Goal: Transaction & Acquisition: Book appointment/travel/reservation

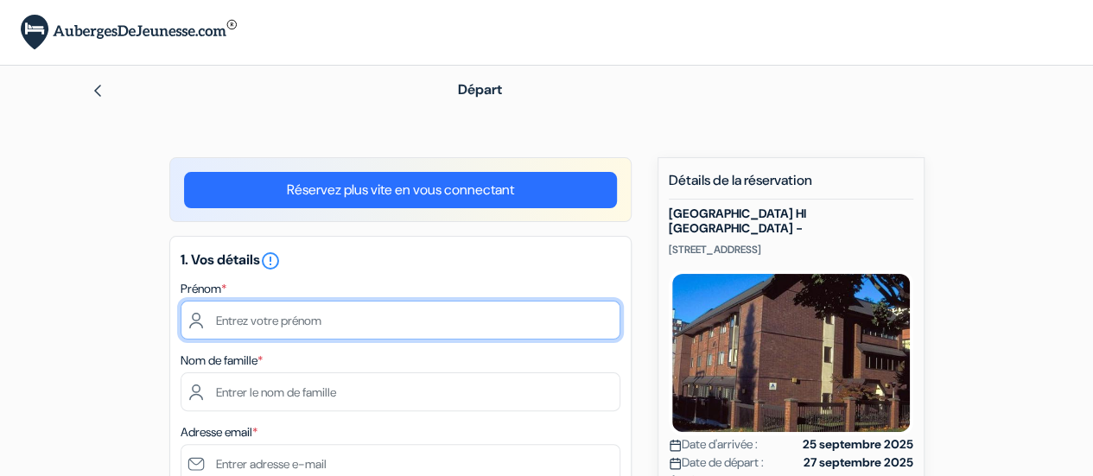
click at [299, 310] on input "text" at bounding box center [401, 320] width 440 height 39
type input "Rémi"
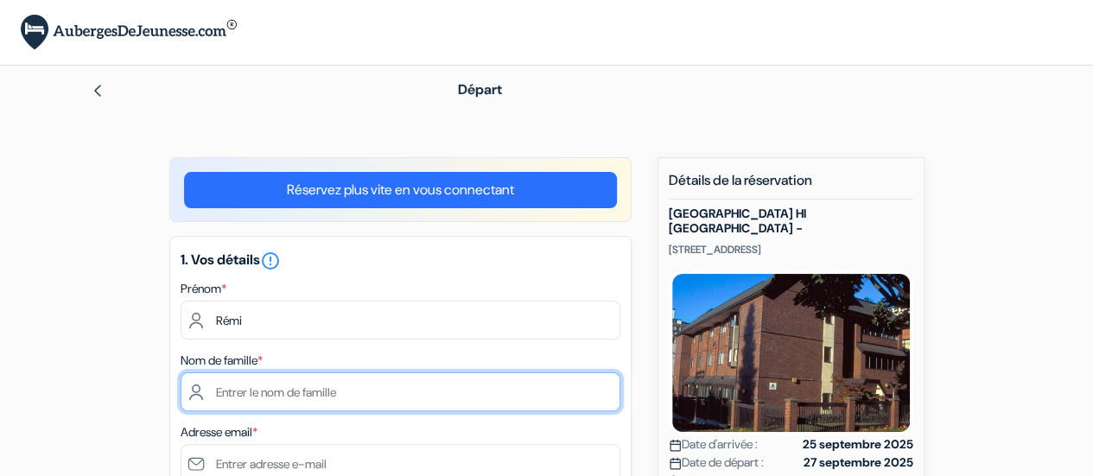
type input "BERNARD-GRANGER"
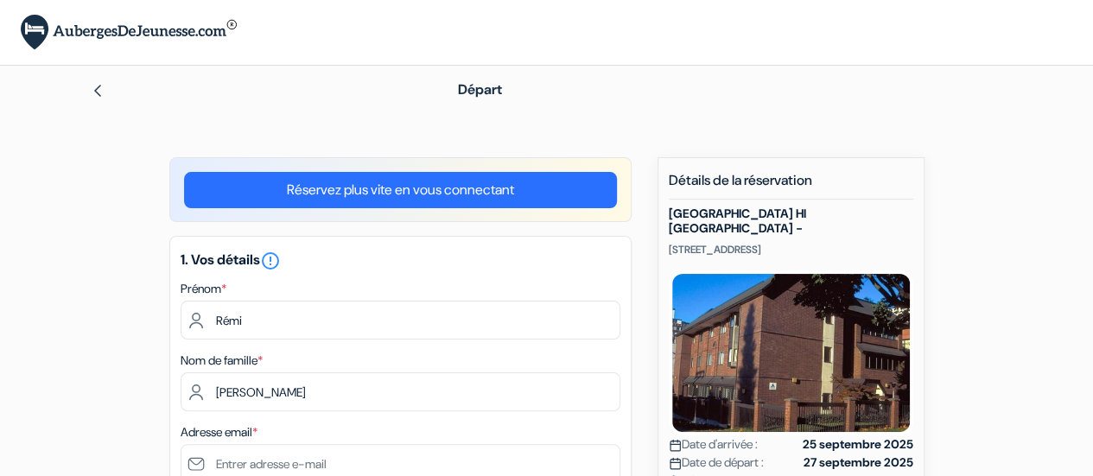
type input "[EMAIL_ADDRESS][DOMAIN_NAME]"
type input "Saint Hubert"
type input "03AFcWeA4e0gYf7p_UkH_nmVTS9REHhqcA_L9_KFMUuxz4_u3BlVyRPYhw-8tKJeo7GjULZYAL1fVsS…"
type input "J3Y 0T3"
type input "5146548057"
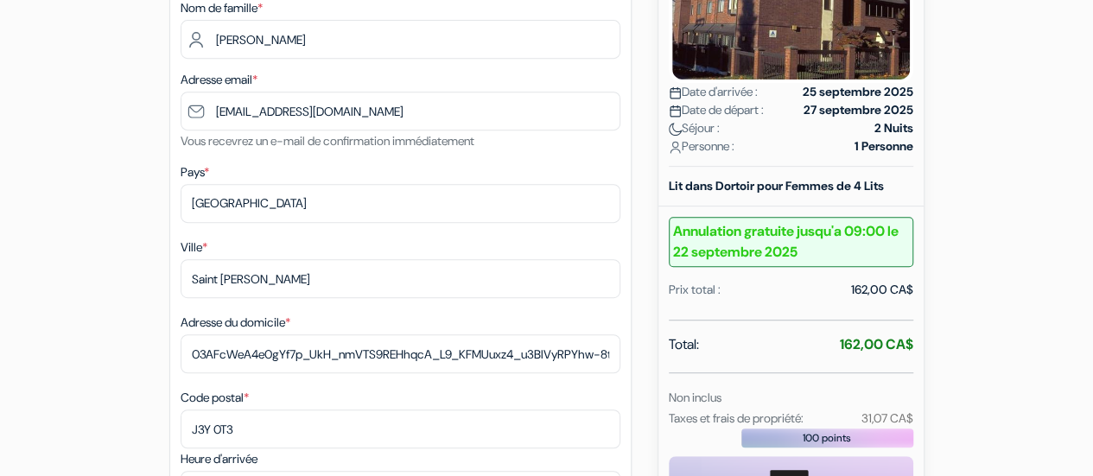
scroll to position [364, 0]
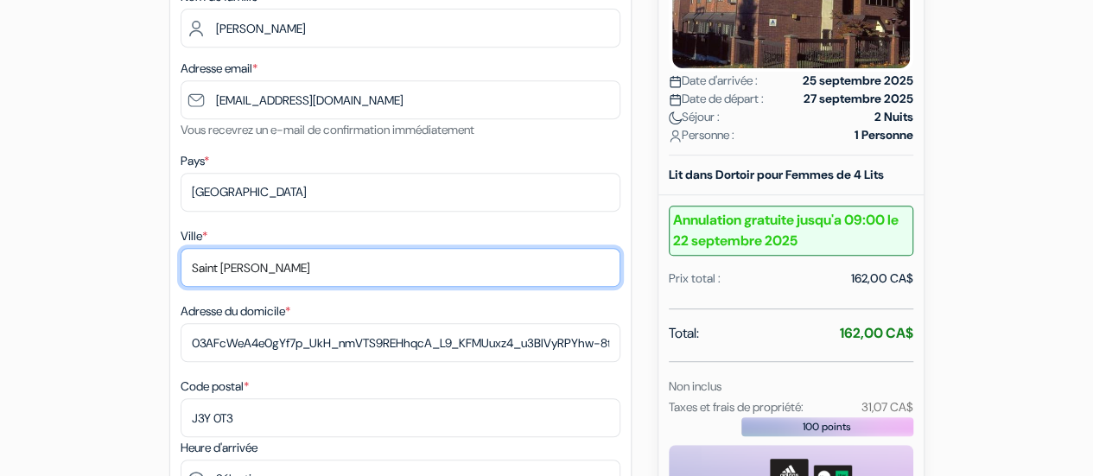
click at [323, 262] on input "Saint Hubert" at bounding box center [401, 267] width 440 height 39
type input "Toronto"
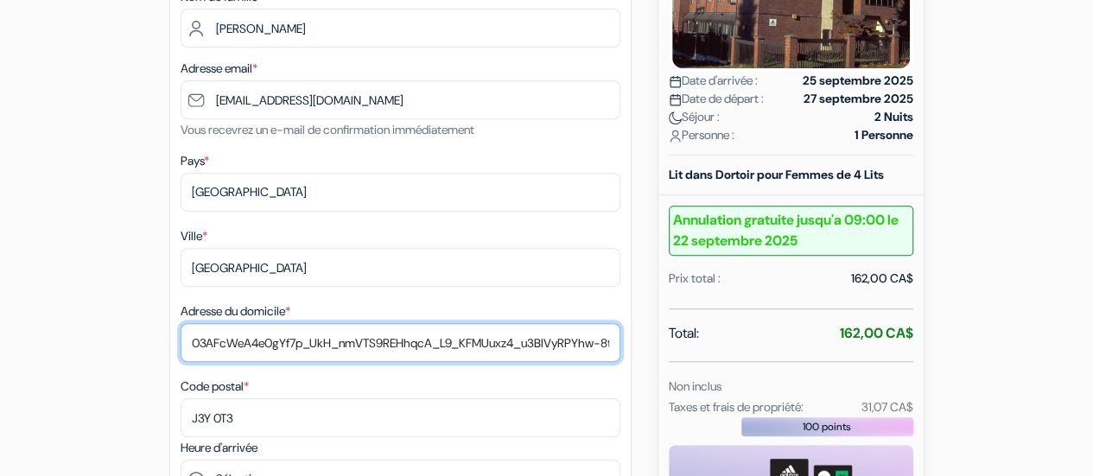
click at [283, 346] on input "Adresse du domicile *" at bounding box center [401, 342] width 440 height 39
type input "65-8tKJeo7GjULZYAL1fVsSEgpkDC156u4AzntQZtfQDL49ouxn3z8zx_adVh6e4pgbLkn8kC1vTV7p…"
click at [283, 346] on input "65-8tKJeo7GjULZYAL1fVsSEgpkDC156u4AzntQZtfQDL49ouxn3z8zx_adVh6e4pgbLkn8kC1vTV7p…" at bounding box center [401, 342] width 440 height 39
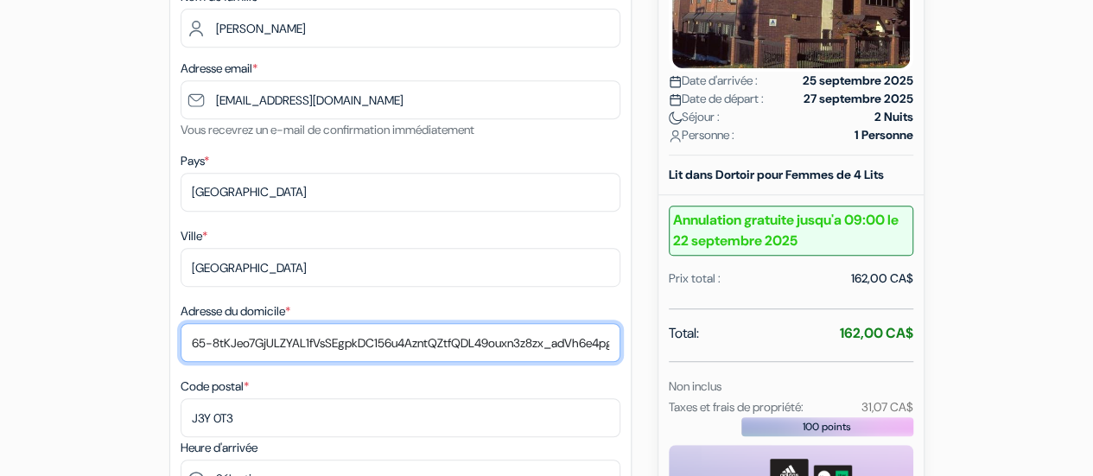
click at [283, 346] on input "65-8tKJeo7GjULZYAL1fVsSEgpkDC156u4AzntQZtfQDL49ouxn3z8zx_adVh6e4pgbLkn8kC1vTV7p…" at bounding box center [401, 342] width 440 height 39
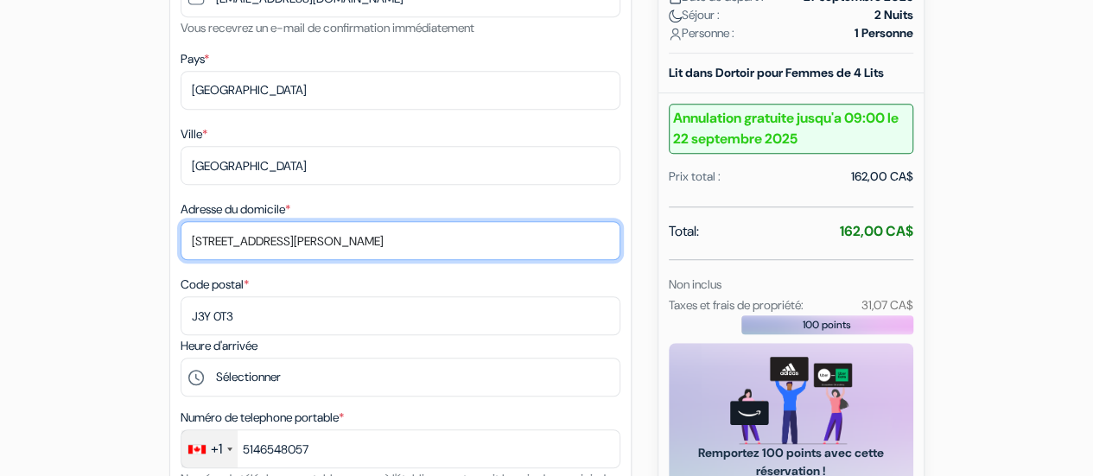
scroll to position [480, 0]
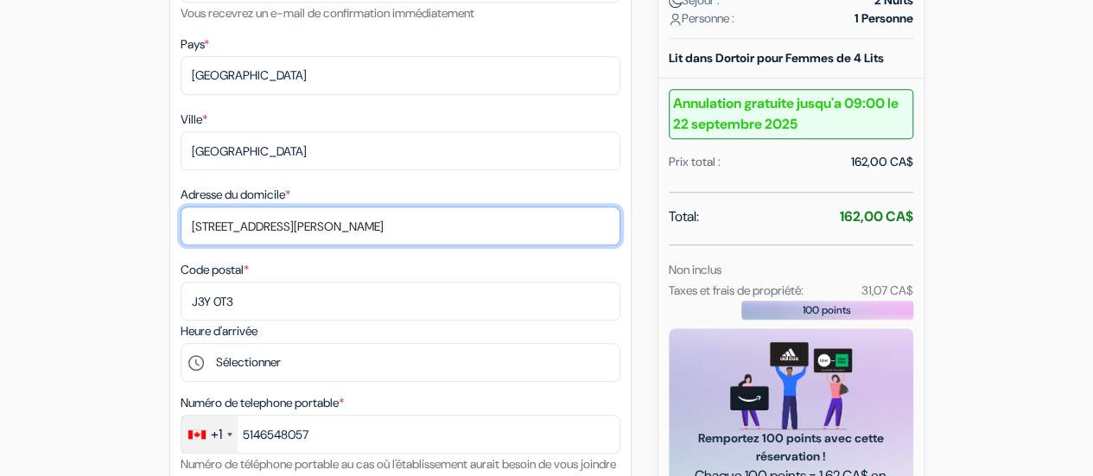
type input "65 Bremner Blvd"
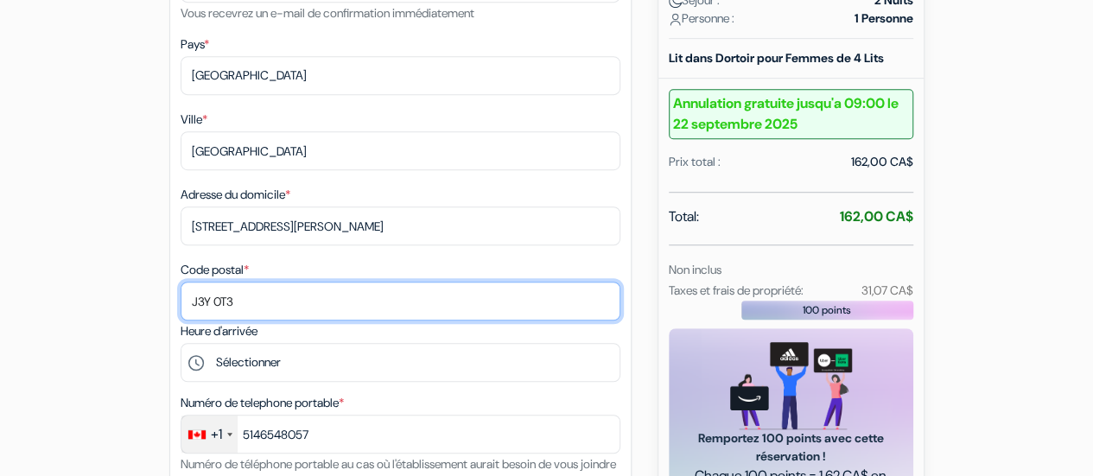
click at [247, 300] on input "J3Y 0T3" at bounding box center [401, 301] width 440 height 39
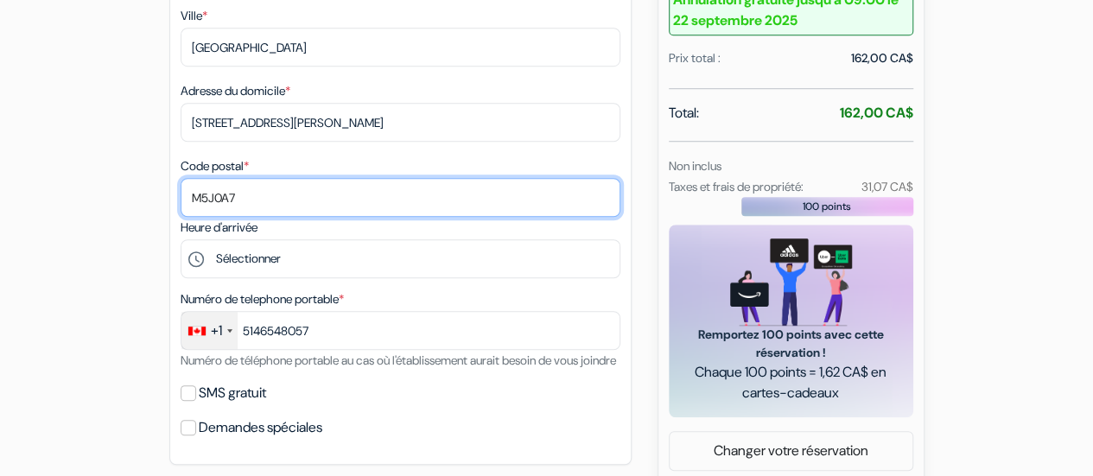
scroll to position [586, 0]
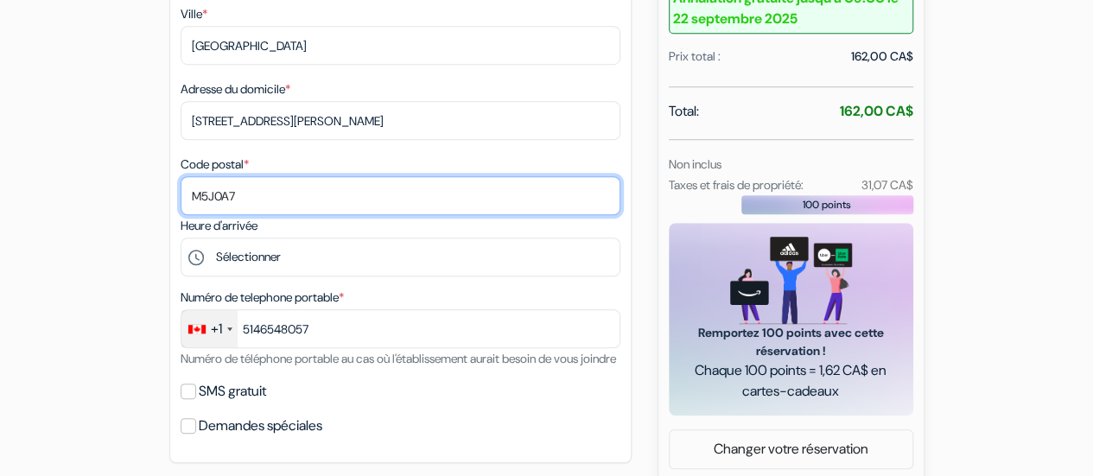
type input "M5J0A7"
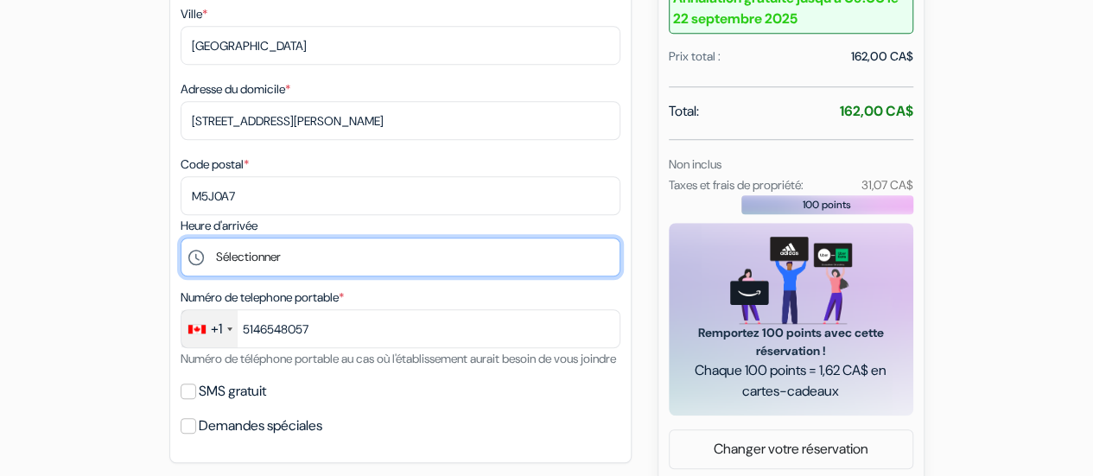
click at [297, 260] on select "Sélectionner 16:00 17:00 18:00 19:00 20:00 21:00 22:00 23:00 0:00" at bounding box center [401, 257] width 440 height 39
select select "16"
click at [181, 241] on select "Sélectionner 16:00 17:00 18:00 19:00 20:00 21:00 22:00 23:00 0:00" at bounding box center [401, 257] width 440 height 39
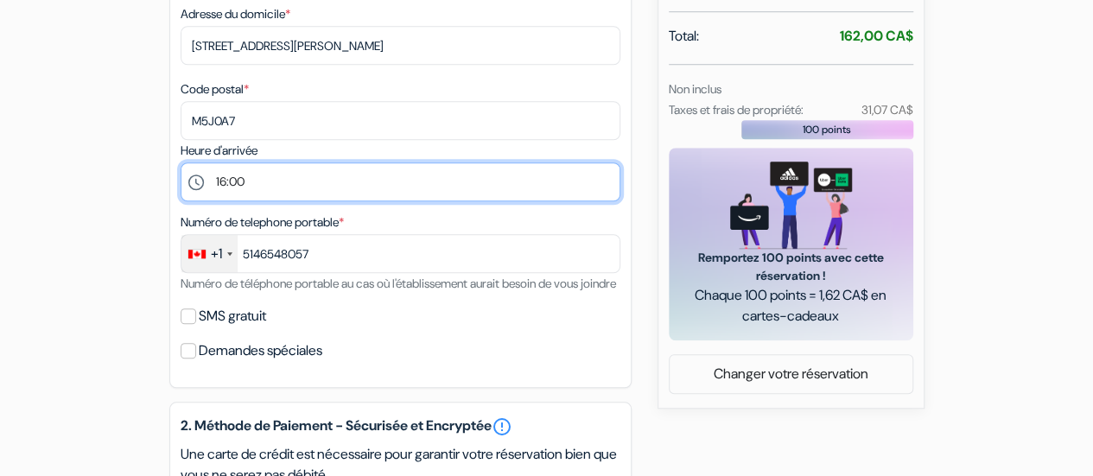
scroll to position [667, 0]
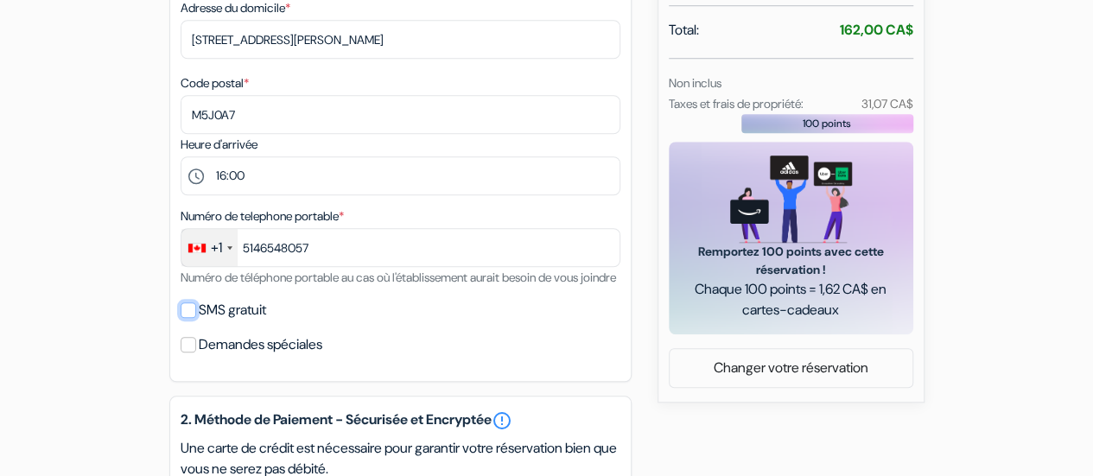
click at [183, 318] on input "SMS gratuit" at bounding box center [189, 310] width 16 height 16
checkbox input "true"
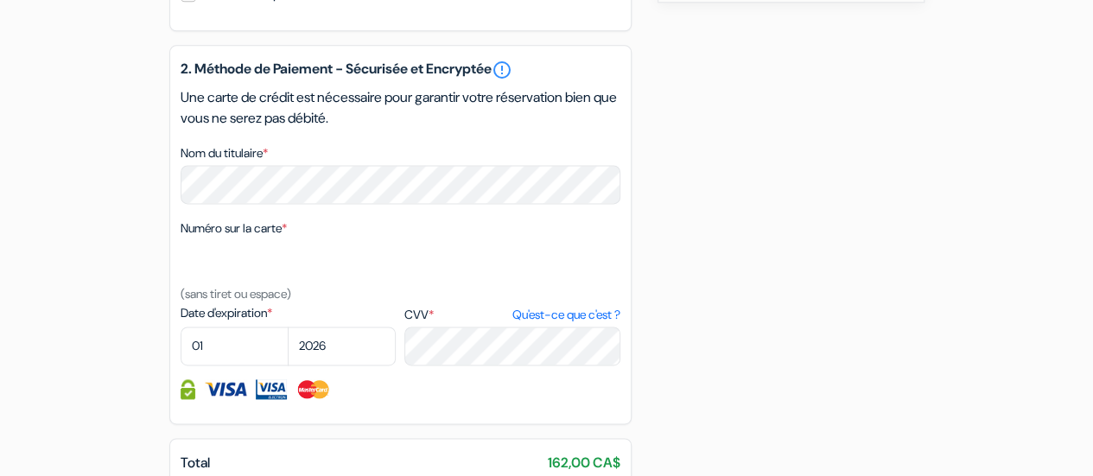
scroll to position [1068, 0]
drag, startPoint x: 284, startPoint y: 345, endPoint x: 263, endPoint y: 367, distance: 31.2
click at [263, 365] on select "01 02 03 04 05 06 07 08 09 10 11 12" at bounding box center [235, 345] width 108 height 39
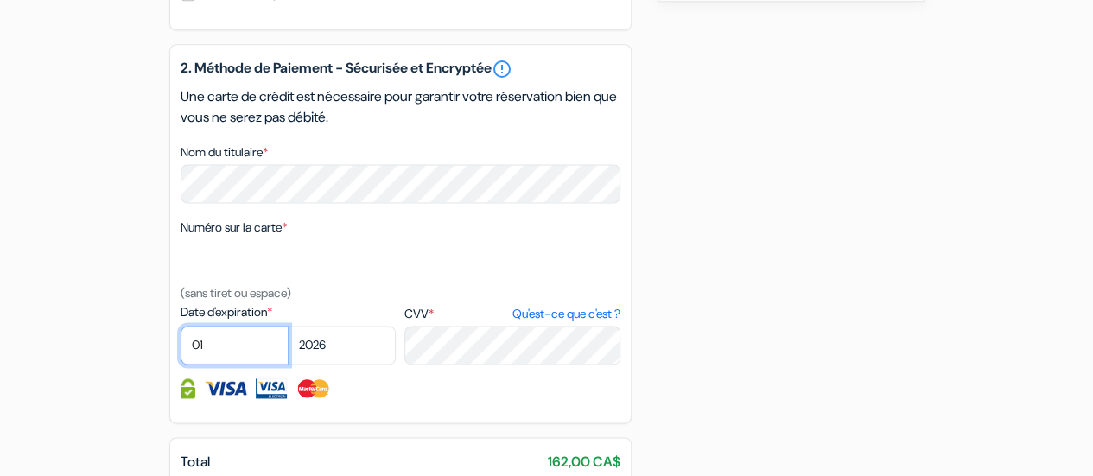
select select "03"
click at [181, 352] on select "01 02 03 04 05 06 07 08 09 10 11 12" at bounding box center [235, 345] width 108 height 39
click at [339, 365] on select "2025 2026 2027 2028 2029 2030 2031 2032 2033 2034 2035 2036 2037 2038 2039 2040…" at bounding box center [342, 345] width 108 height 39
select select "2027"
click at [288, 352] on select "2025 2026 2027 2028 2029 2030 2031 2032 2033 2034 2035 2036 2037 2038 2039 2040…" at bounding box center [342, 345] width 108 height 39
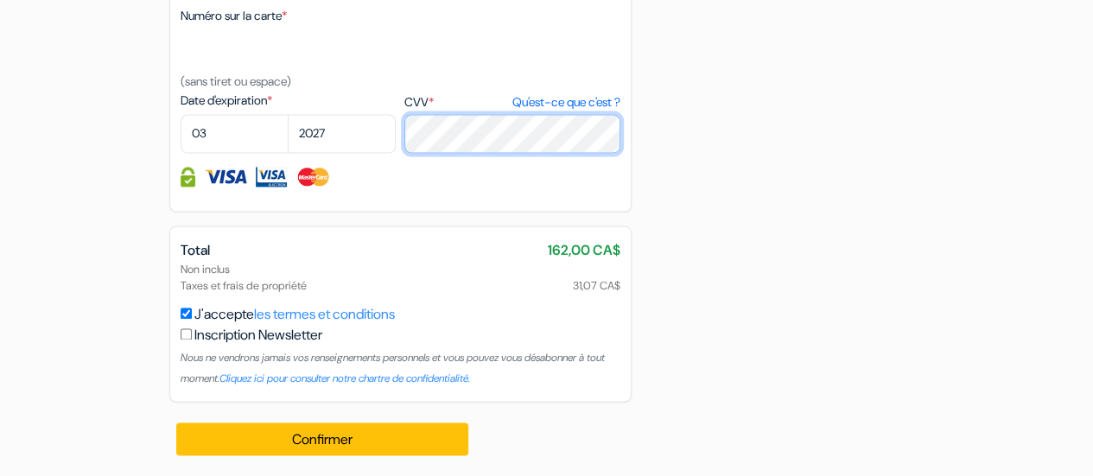
scroll to position [1299, 0]
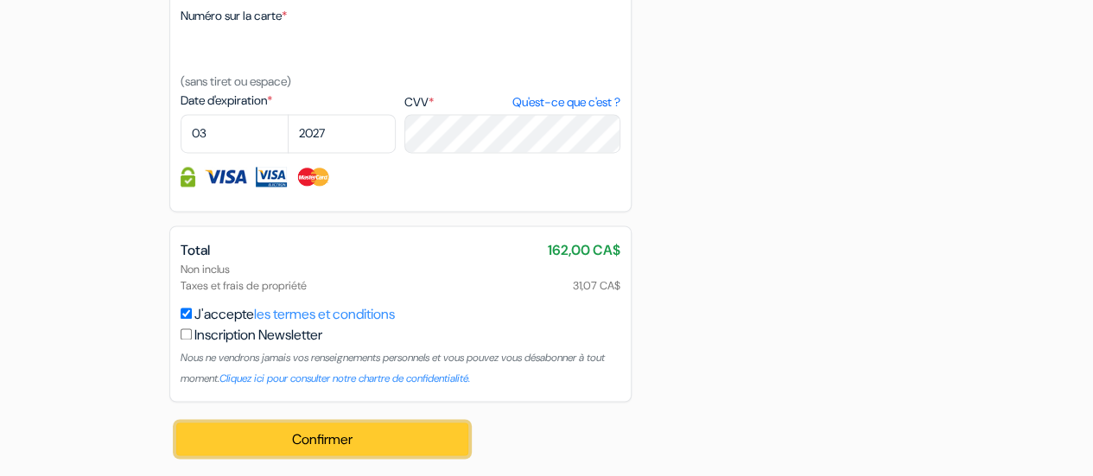
click at [325, 441] on button "Confirmer Loading..." at bounding box center [322, 439] width 293 height 33
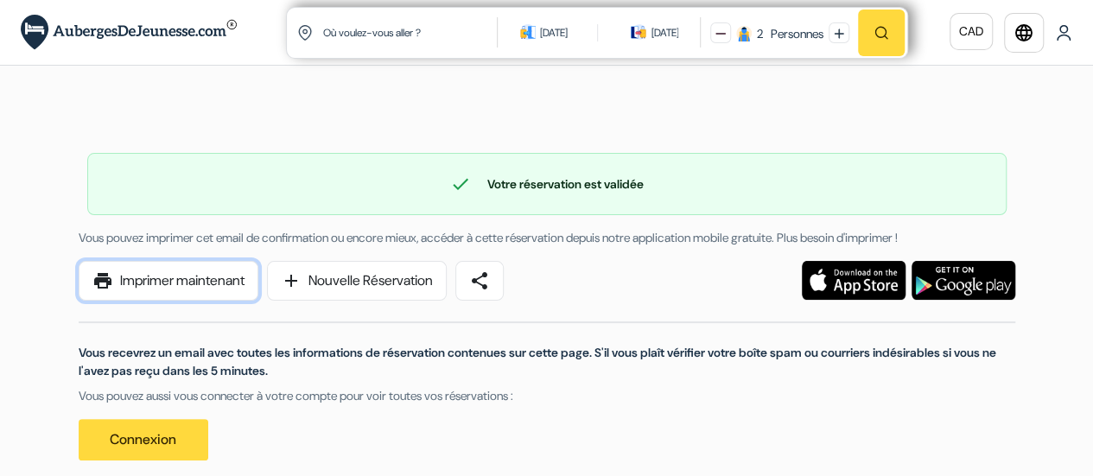
click at [168, 279] on link "print Imprimer maintenant" at bounding box center [169, 281] width 180 height 40
click at [490, 282] on span "share" at bounding box center [479, 280] width 21 height 21
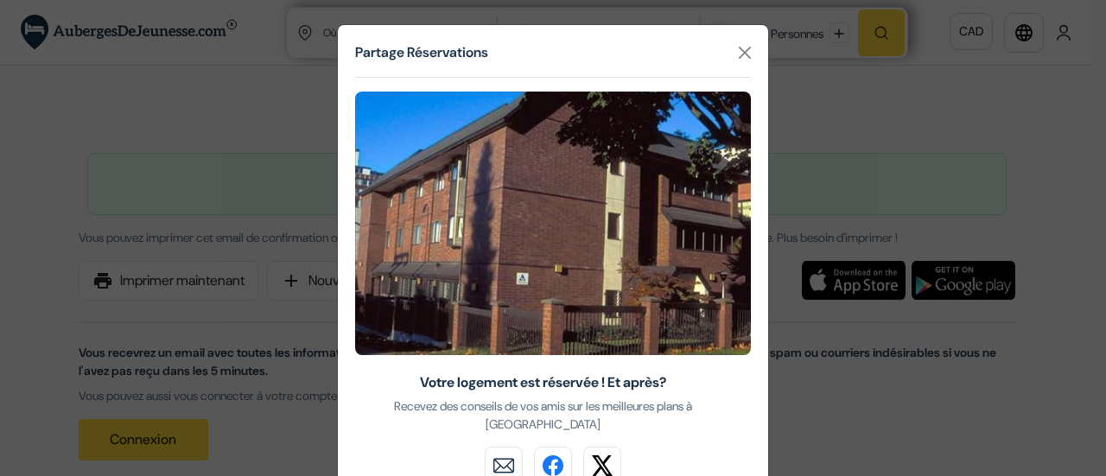
click at [212, 246] on div "Partage Réservations Votre logement est réservée ! Et après? Recevez des consei…" at bounding box center [553, 238] width 1106 height 476
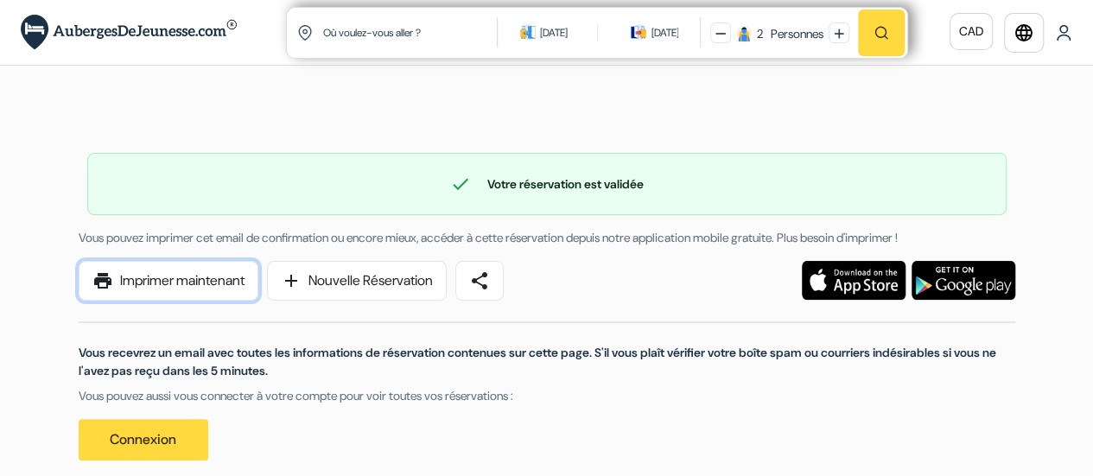
click at [202, 267] on link "print Imprimer maintenant" at bounding box center [169, 281] width 180 height 40
